Goal: Navigation & Orientation: Go to known website

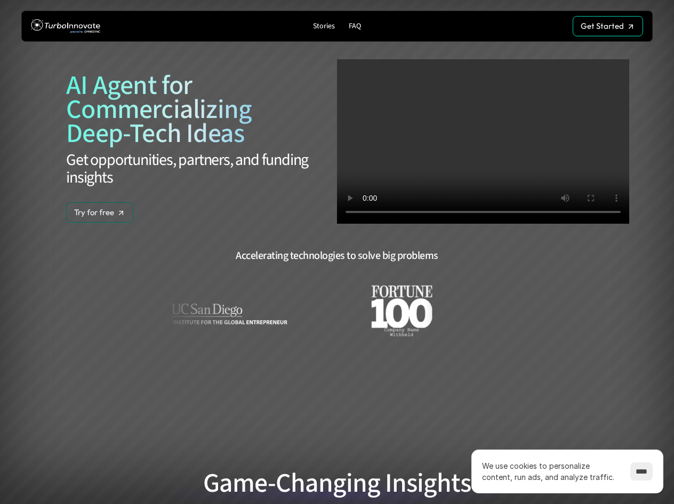
scroll to position [160, 0]
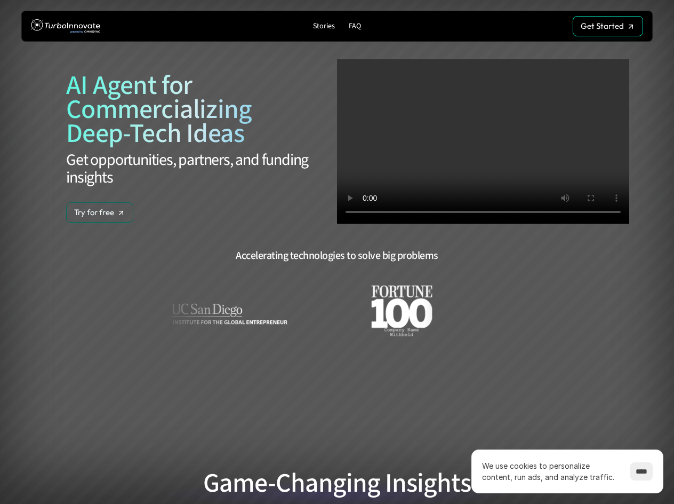
scroll to position [160, 0]
